Goal: Transaction & Acquisition: Book appointment/travel/reservation

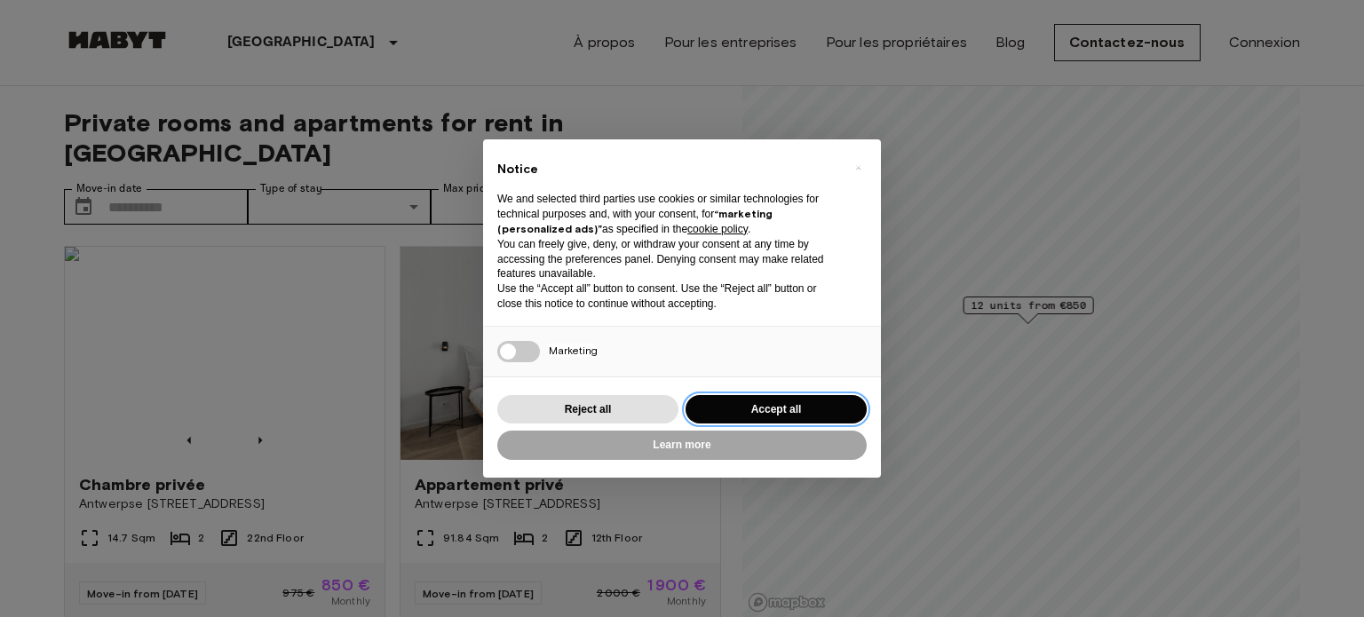
click at [778, 397] on button "Accept all" at bounding box center [775, 409] width 181 height 29
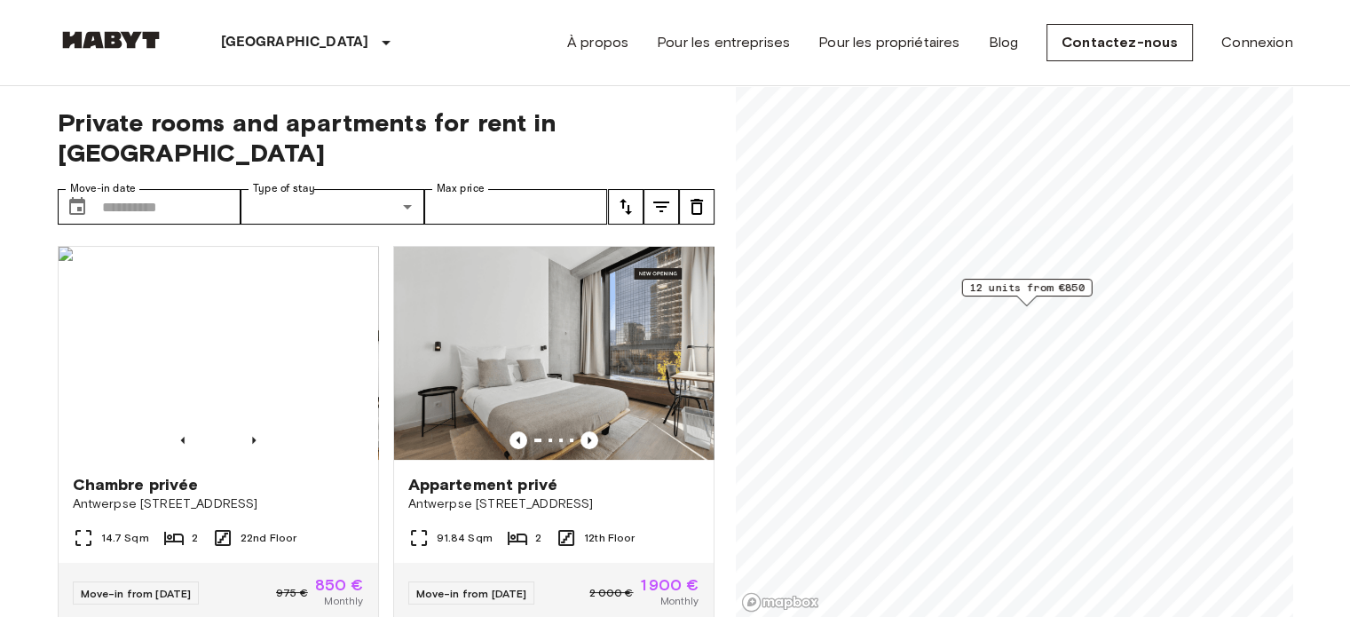
click at [1048, 290] on span "12 units from €850" at bounding box center [1026, 288] width 115 height 16
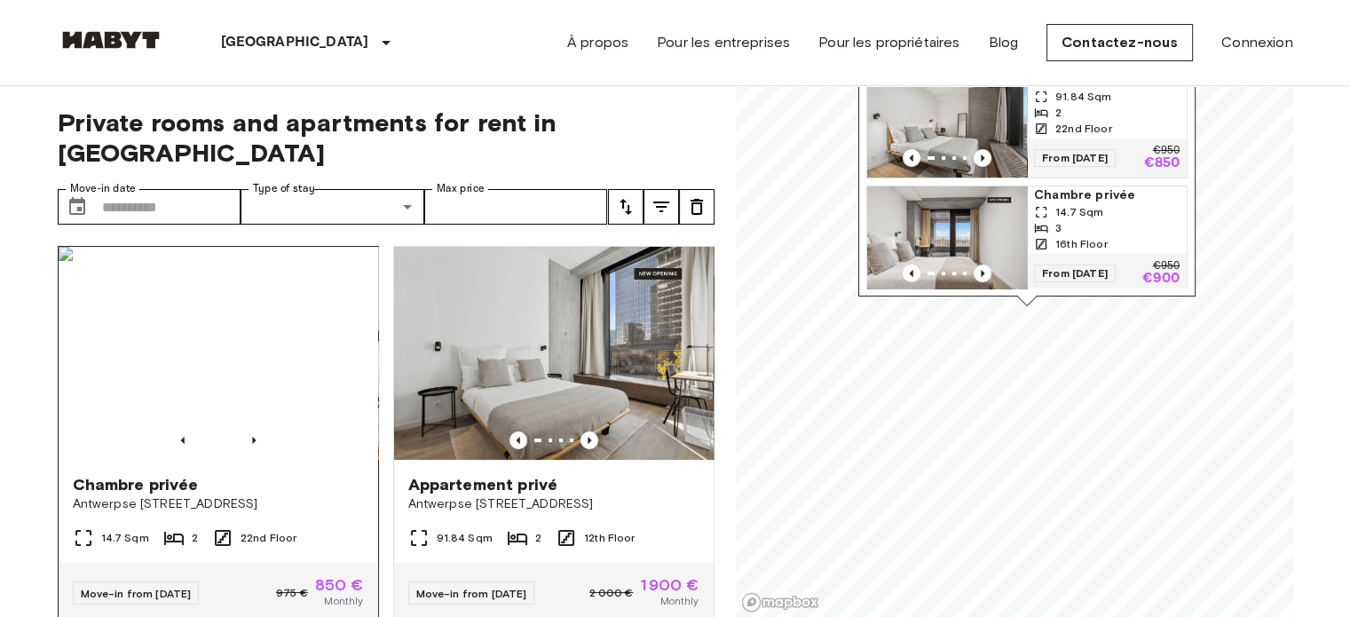
click at [208, 380] on img at bounding box center [219, 353] width 320 height 213
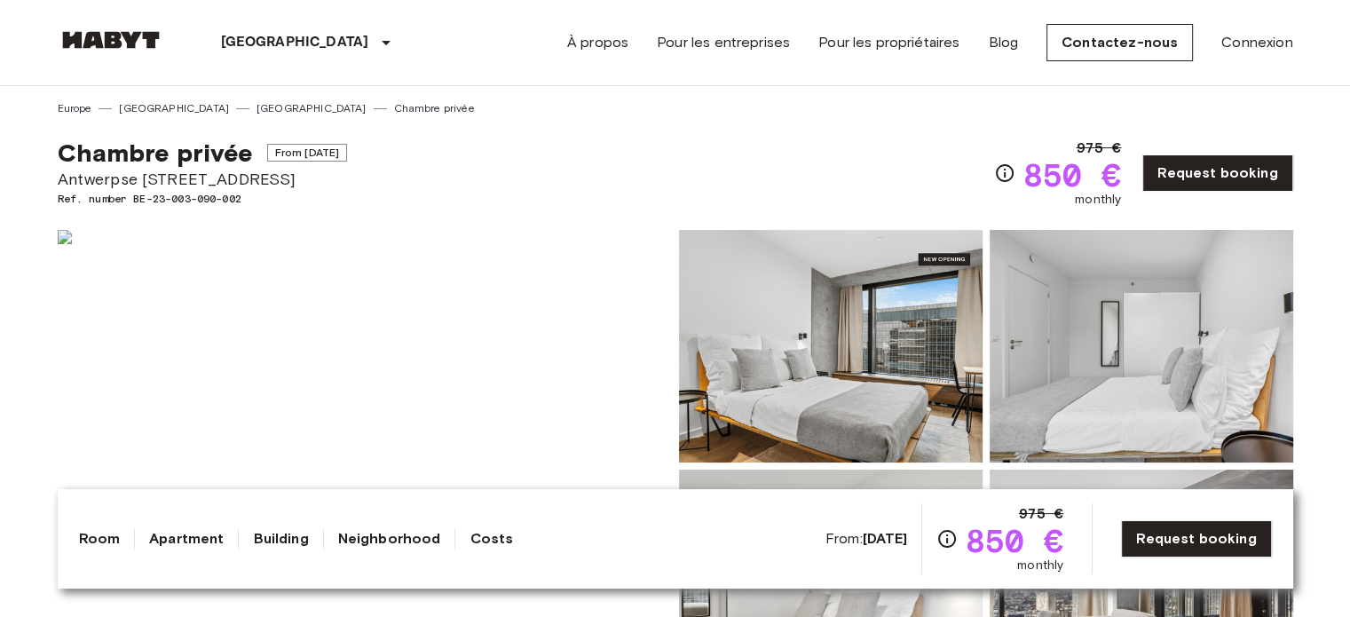
click at [182, 534] on link "Apartment" at bounding box center [186, 538] width 75 height 21
click at [786, 399] on img at bounding box center [831, 346] width 304 height 233
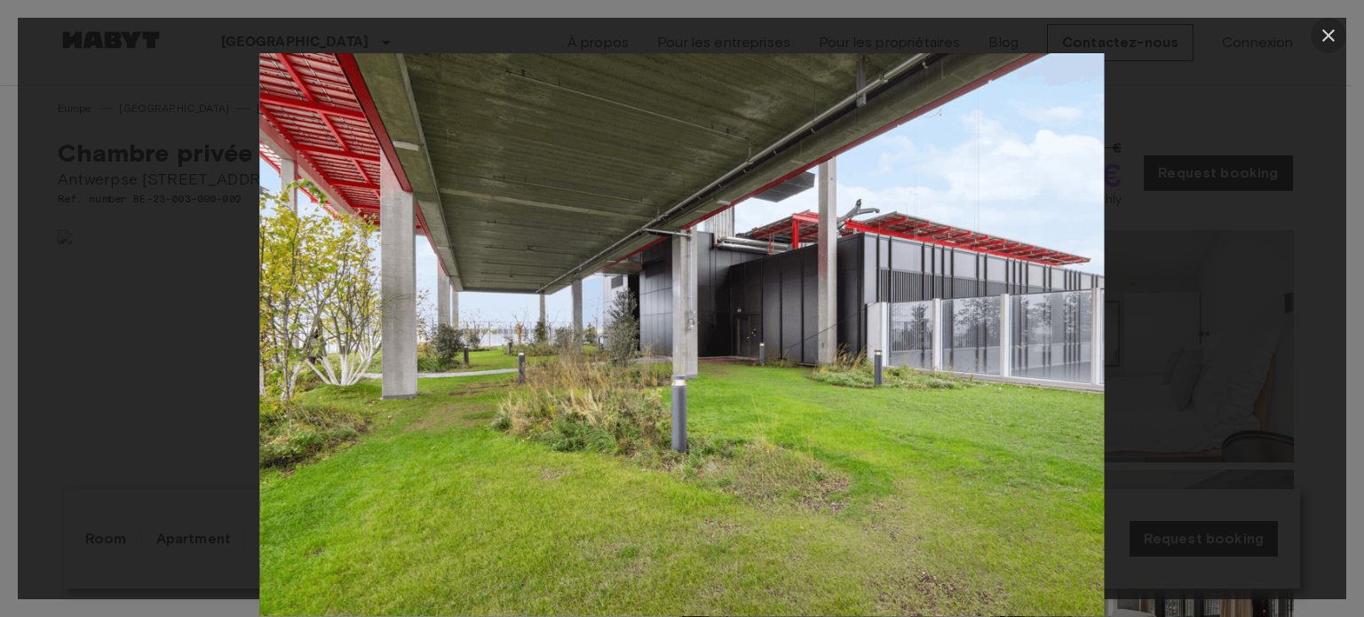
click at [1325, 44] on icon "button" at bounding box center [1327, 35] width 21 height 21
